Goal: Find specific page/section: Find specific page/section

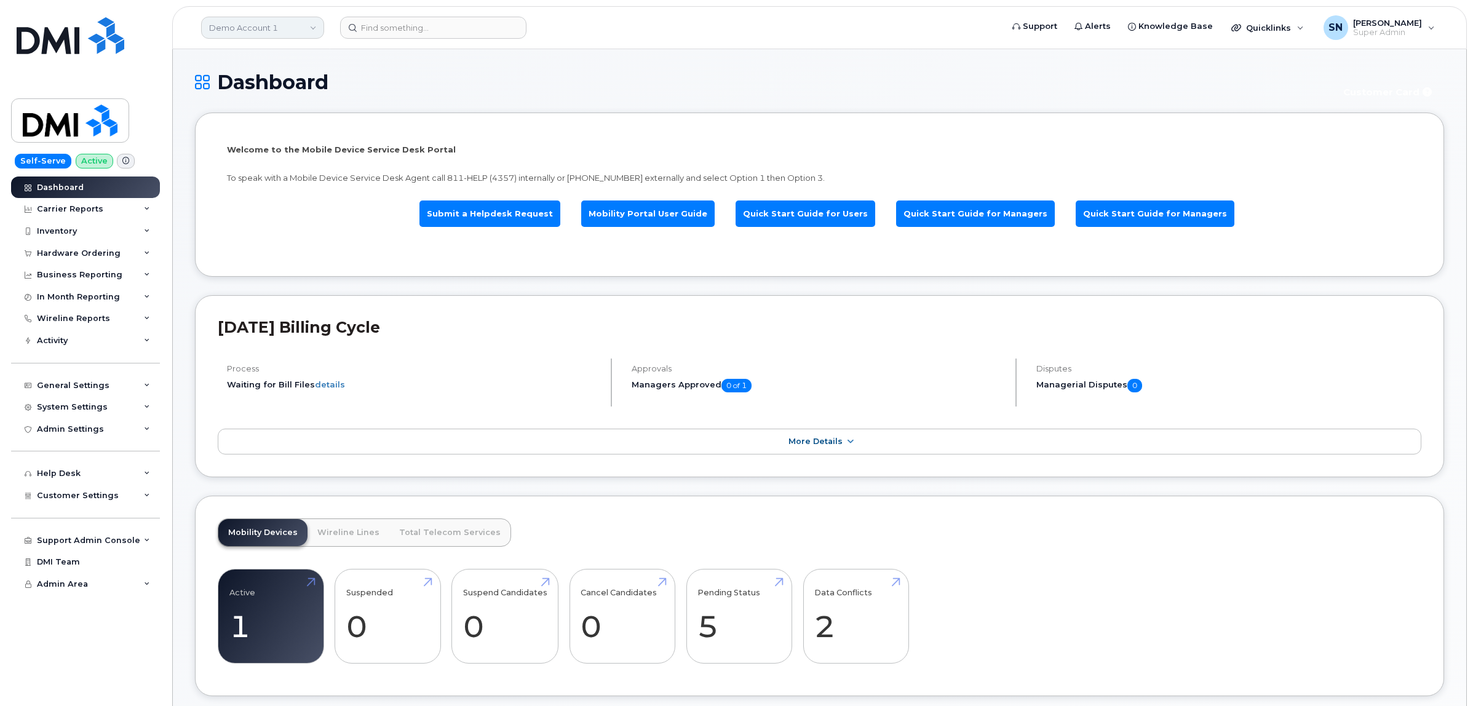
click at [293, 34] on link "Demo Account 1" at bounding box center [262, 28] width 123 height 22
type input "kiew"
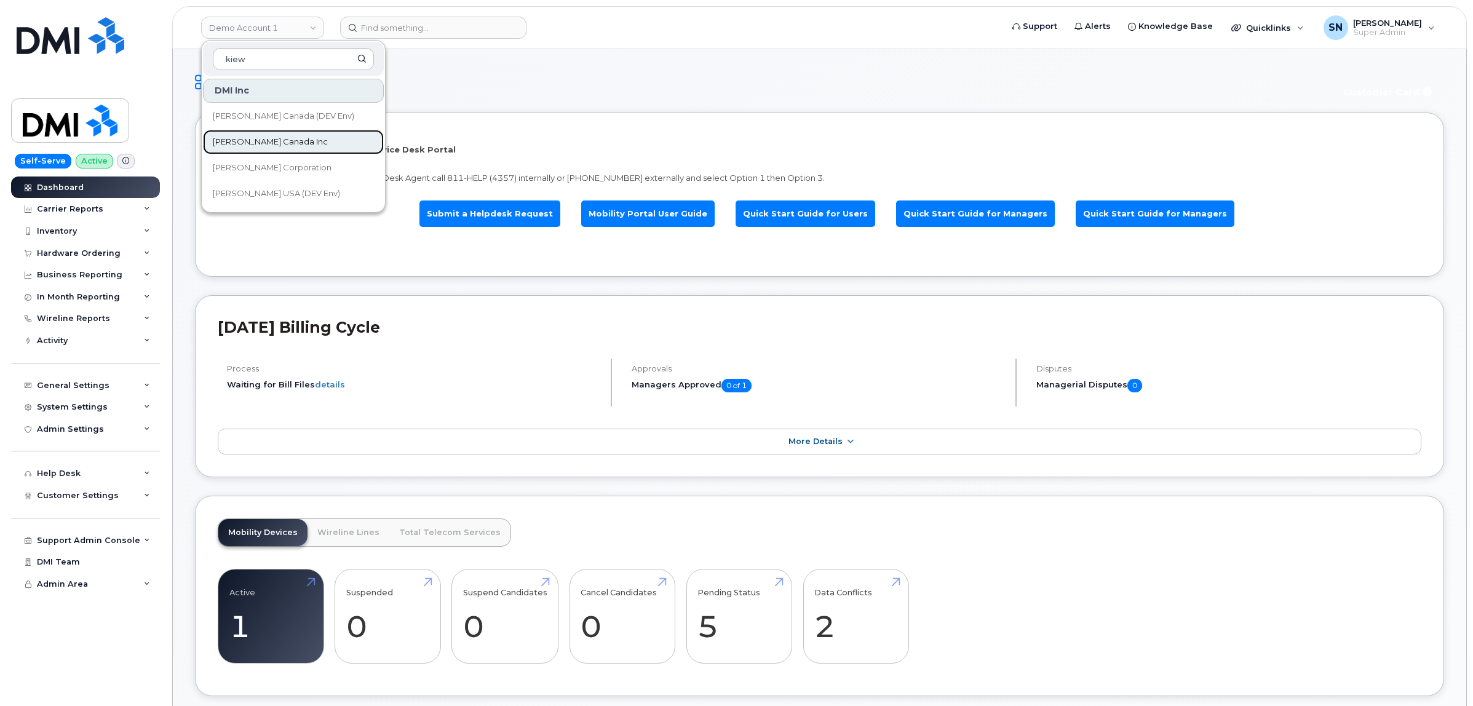
click at [236, 140] on span "[PERSON_NAME] Canada Inc" at bounding box center [270, 142] width 115 height 12
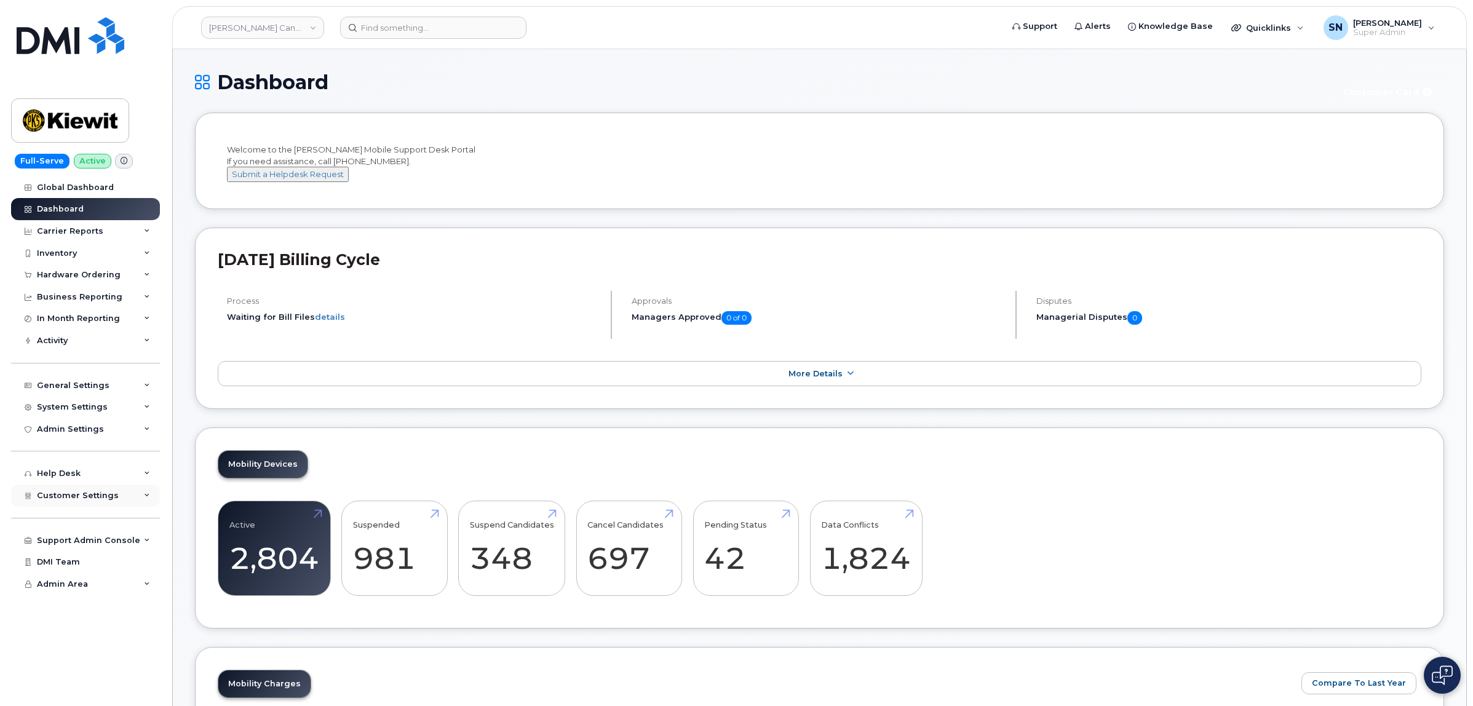
click at [111, 493] on div "Customer Settings" at bounding box center [85, 496] width 149 height 22
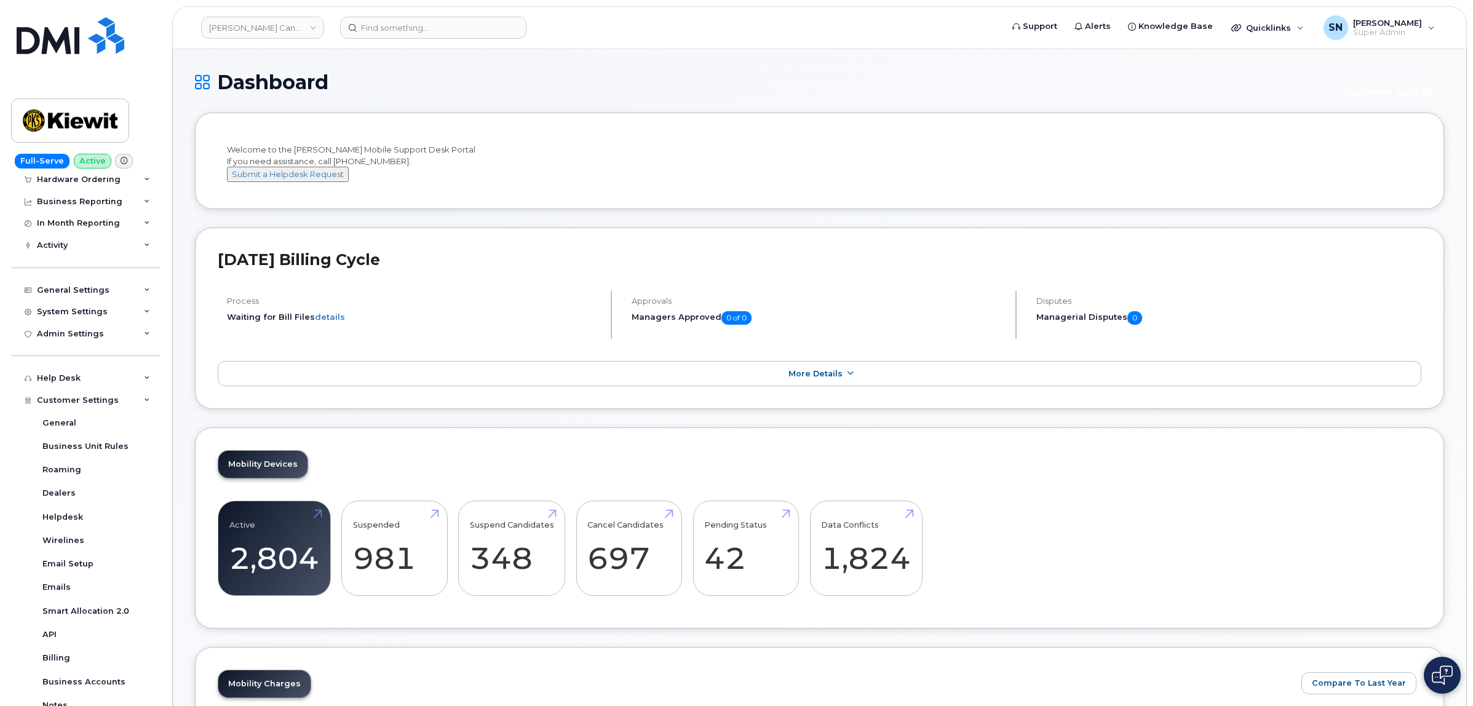
scroll to position [231, 0]
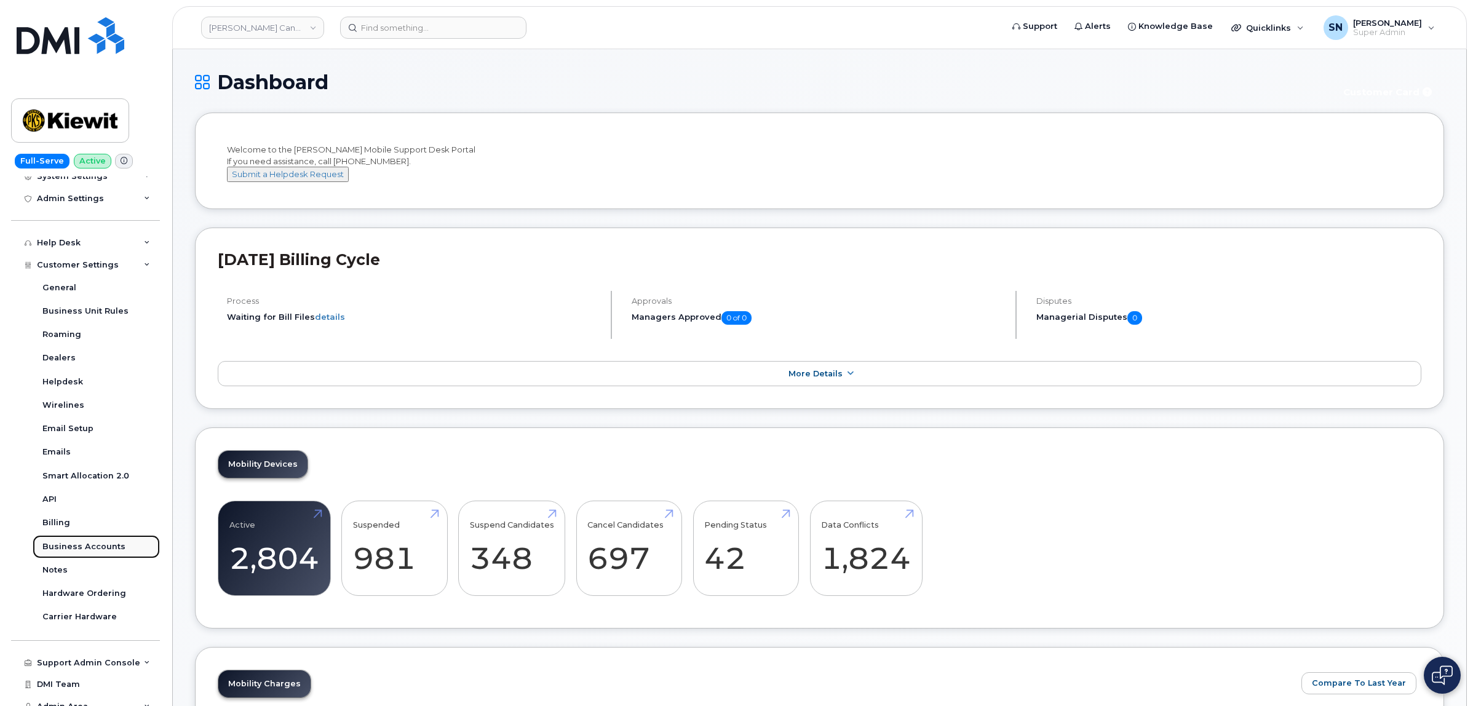
click at [100, 548] on div "Business Accounts" at bounding box center [83, 546] width 83 height 11
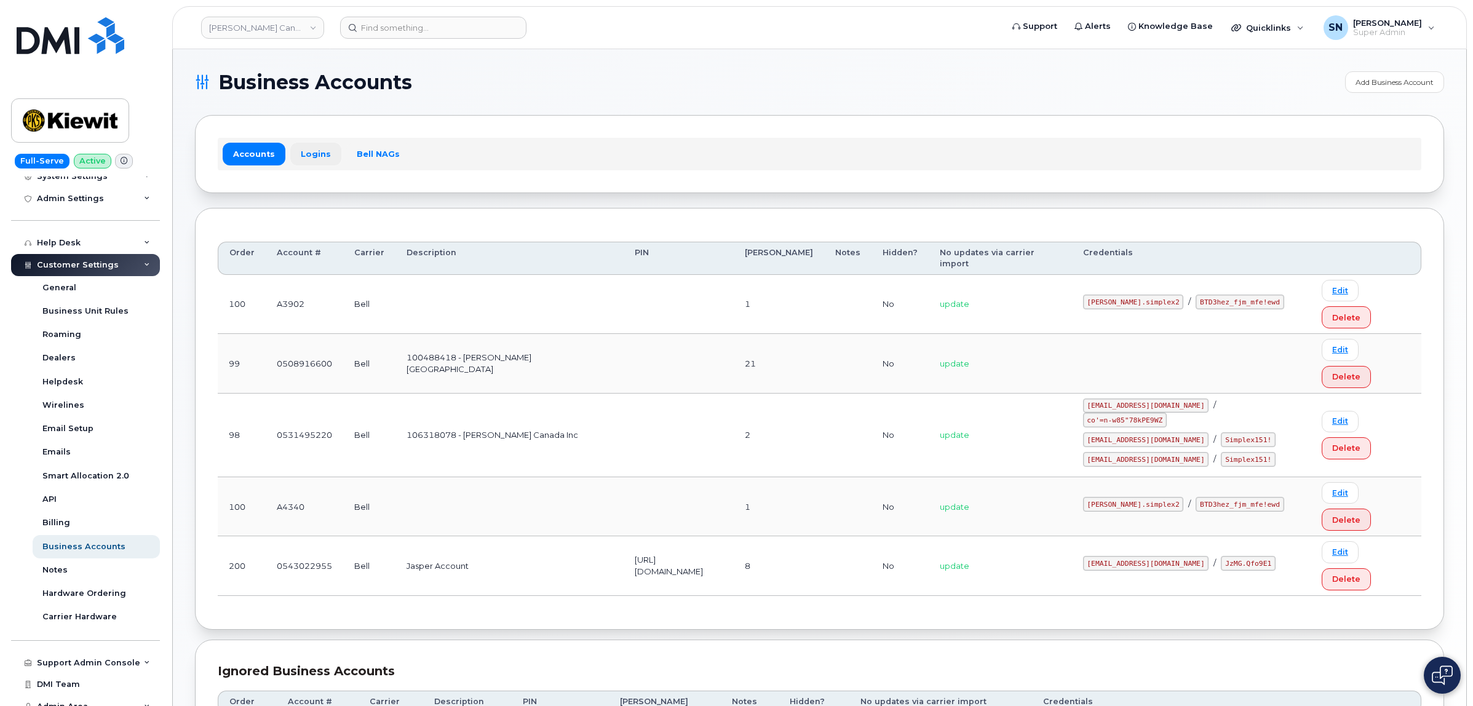
click at [306, 154] on link "Logins" at bounding box center [315, 154] width 51 height 22
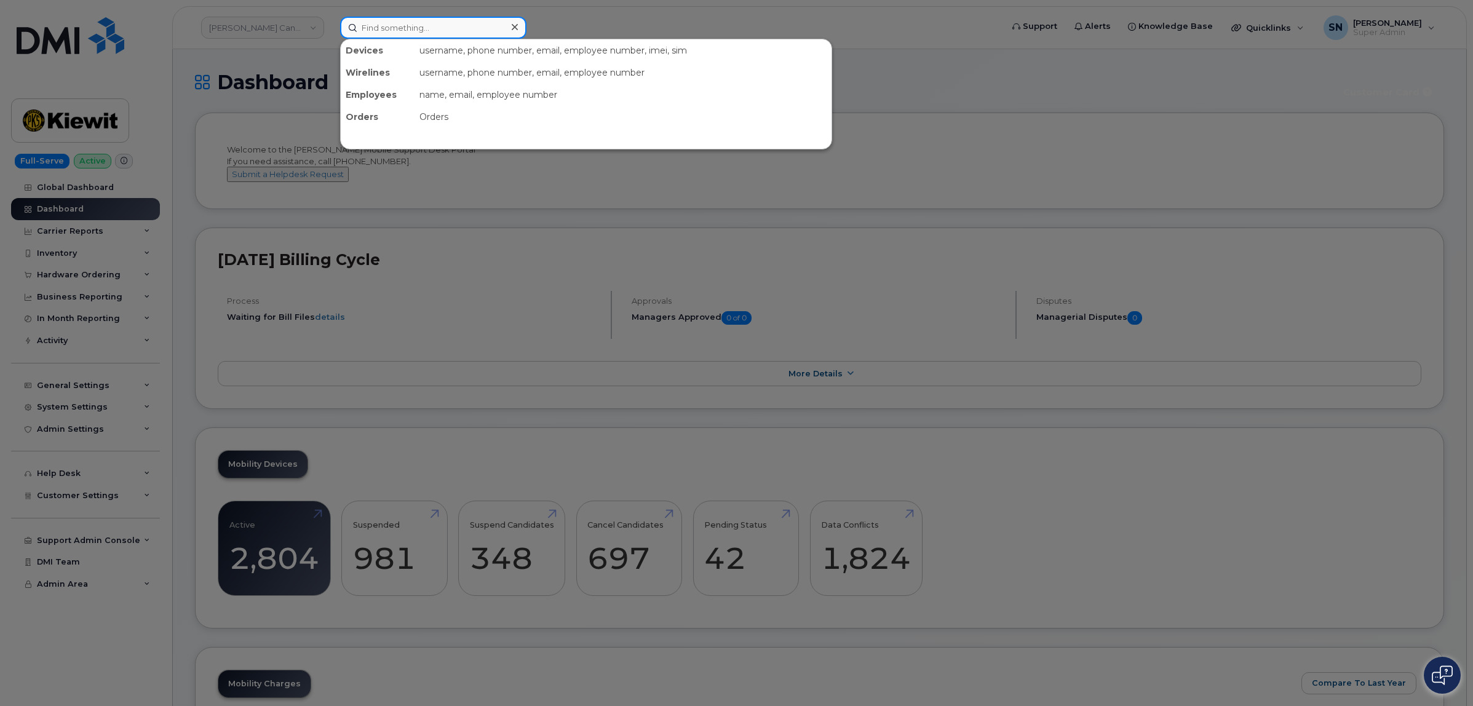
click at [416, 31] on input at bounding box center [433, 28] width 186 height 22
paste input "250.316.0532"
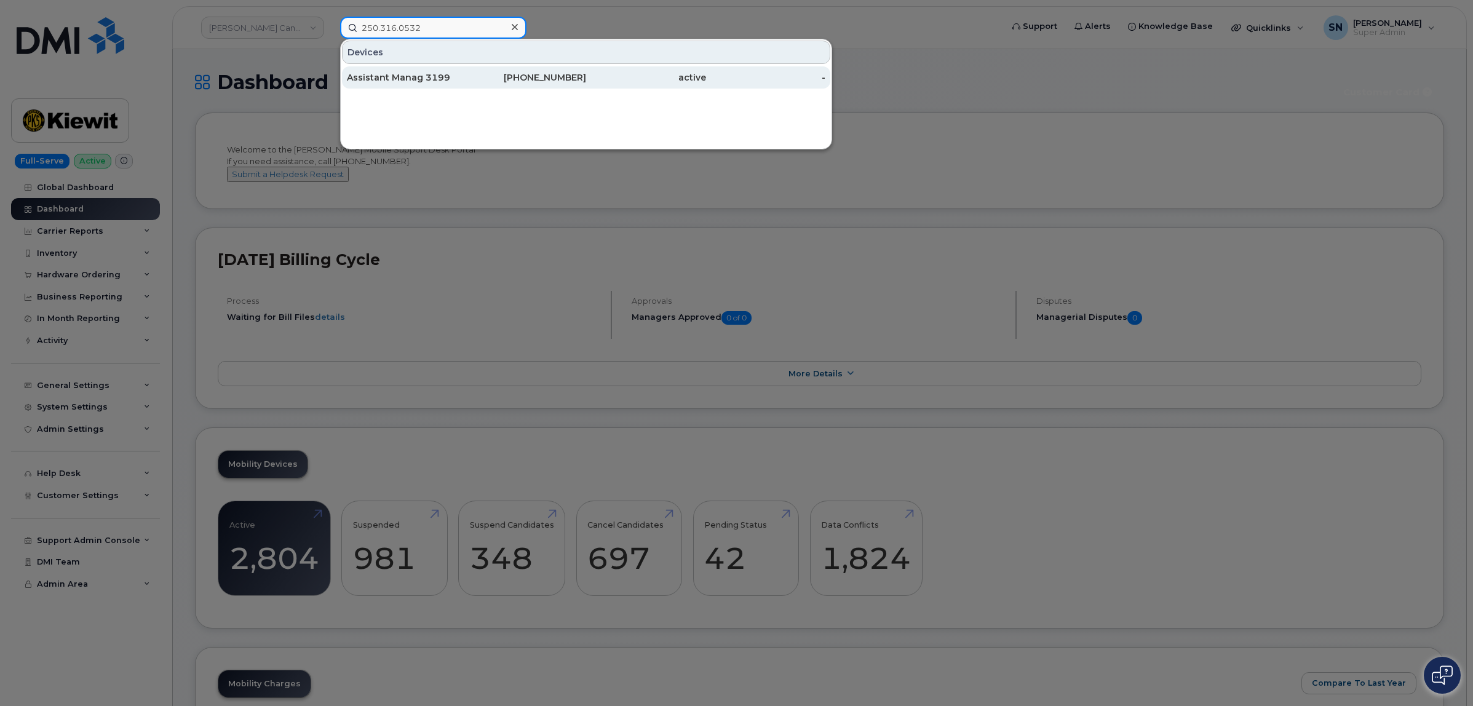
type input "250.316.0532"
click at [422, 73] on div "Assistant Manag 3199" at bounding box center [407, 77] width 120 height 12
